Goal: Check status: Check status

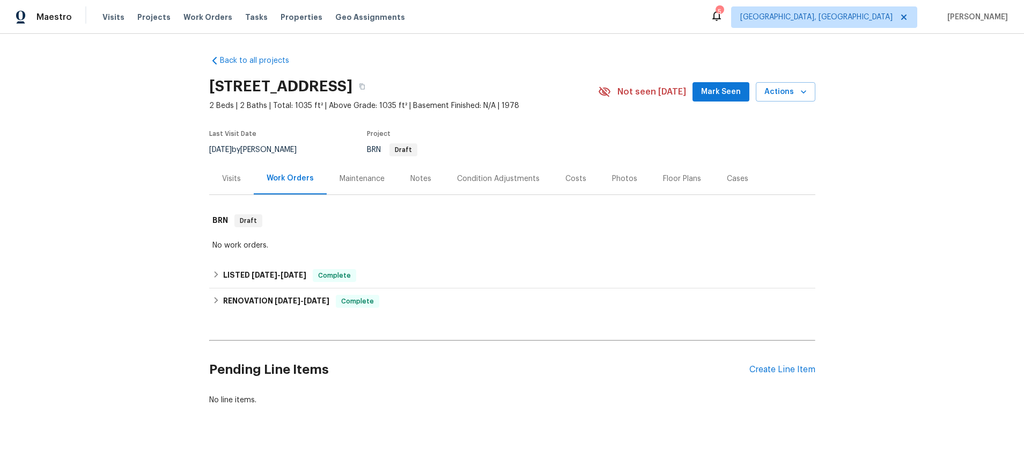
click at [225, 175] on div "Visits" at bounding box center [231, 178] width 19 height 11
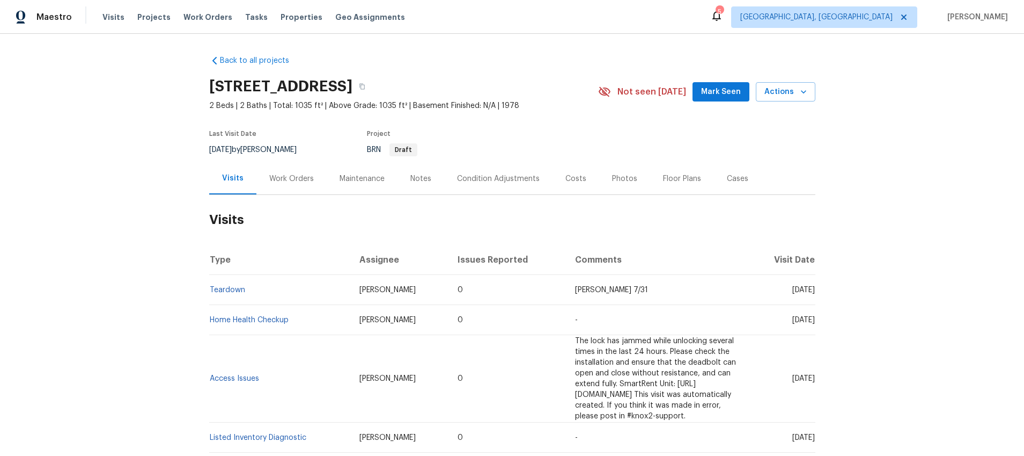
click at [230, 295] on td "Teardown" at bounding box center [280, 290] width 142 height 30
click at [227, 290] on link "Teardown" at bounding box center [227, 290] width 35 height 8
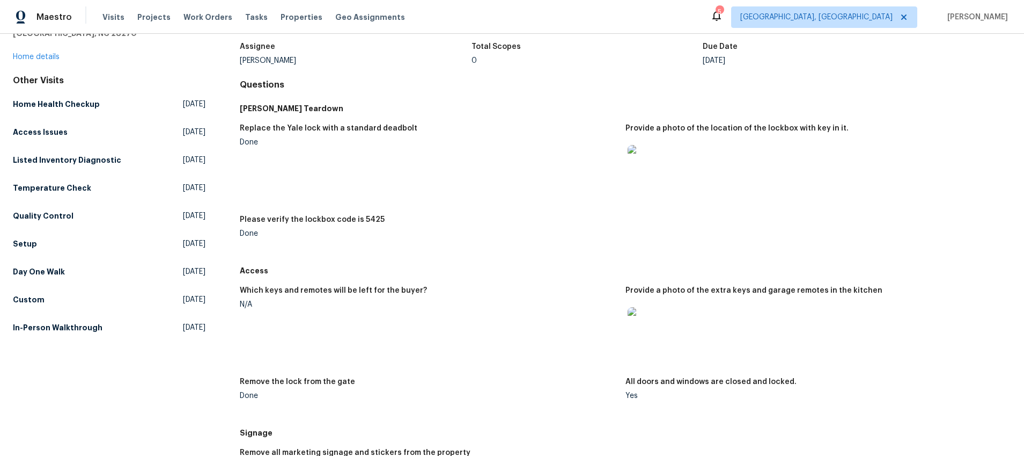
scroll to position [85, 0]
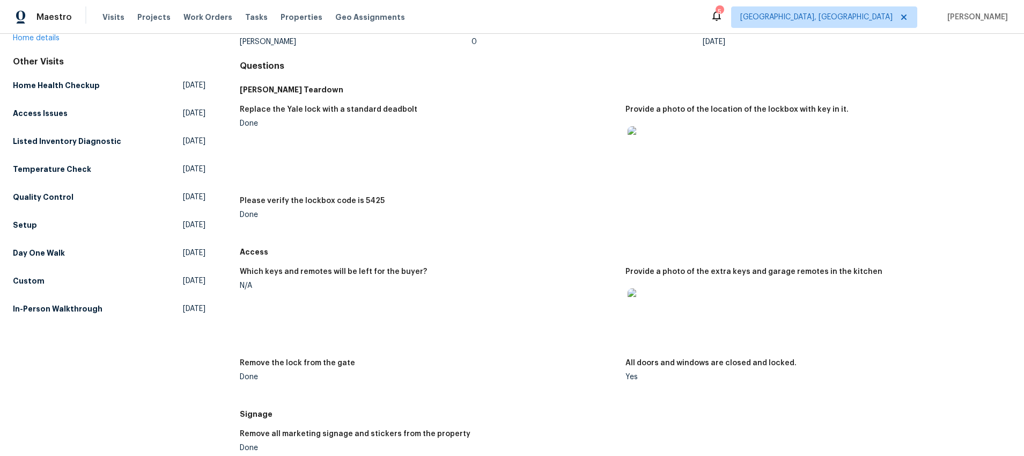
click at [652, 295] on img at bounding box center [645, 305] width 34 height 34
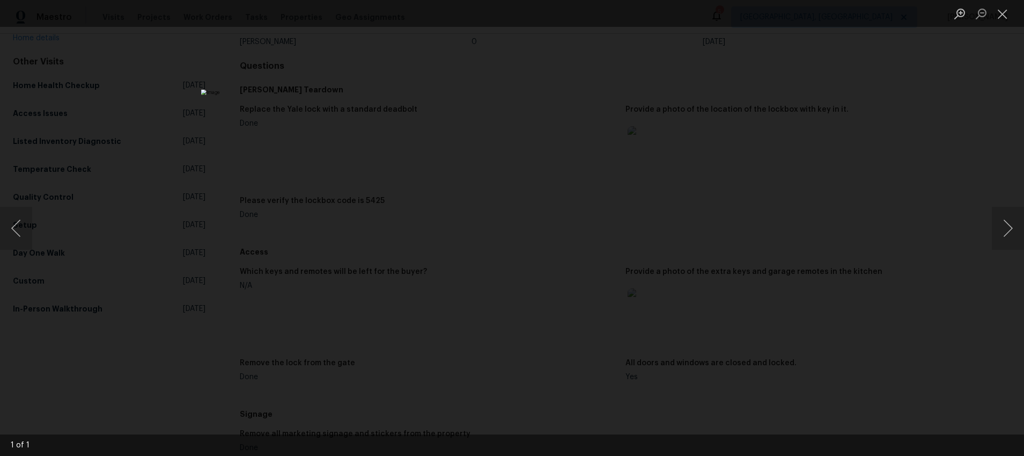
click at [822, 185] on div "Lightbox" at bounding box center [512, 228] width 1024 height 456
